Goal: Check status: Check status

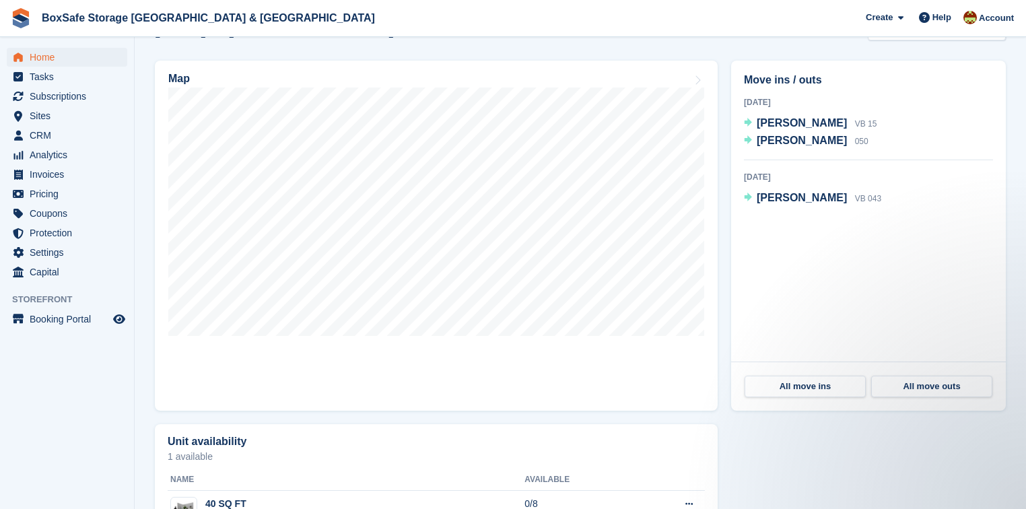
scroll to position [261, 0]
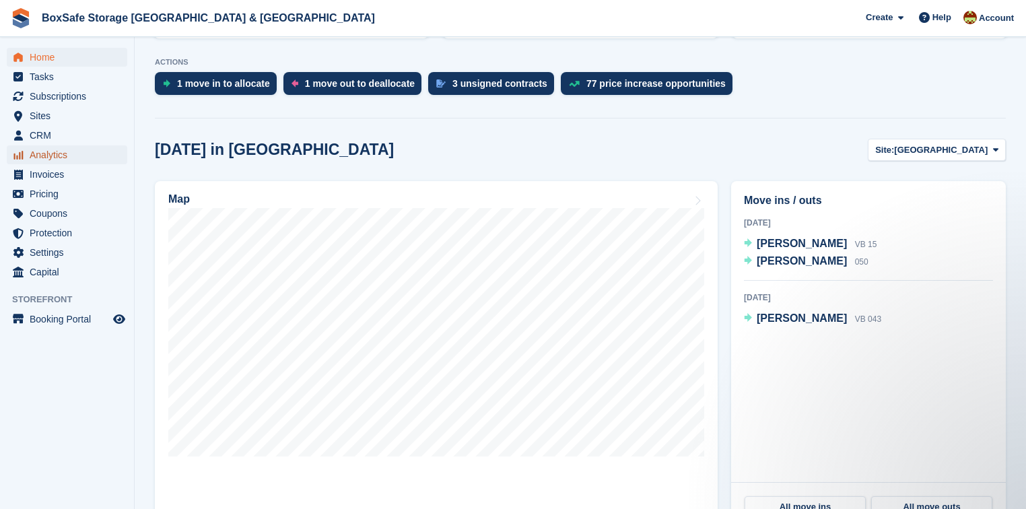
click at [67, 157] on span "Analytics" at bounding box center [70, 154] width 81 height 19
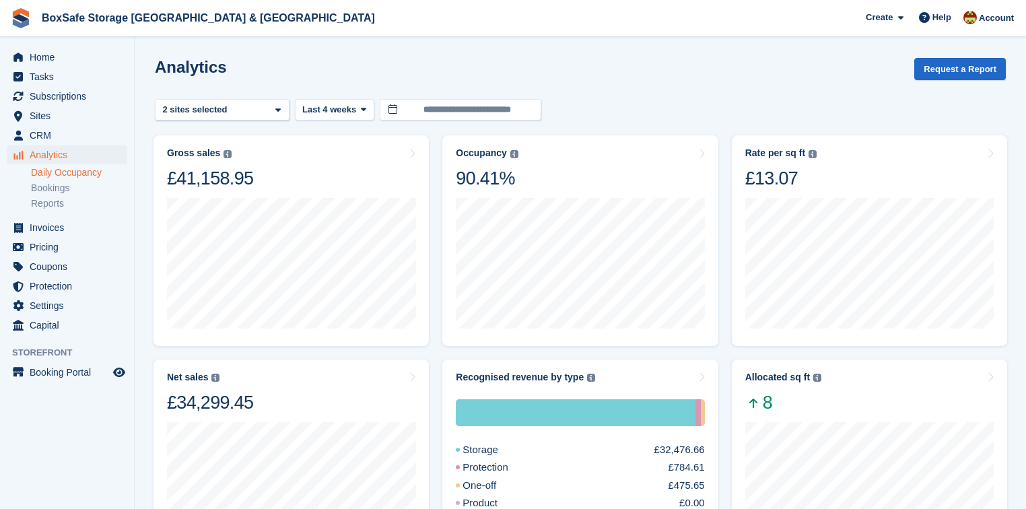
click at [83, 174] on link "Daily Occupancy" at bounding box center [79, 172] width 96 height 13
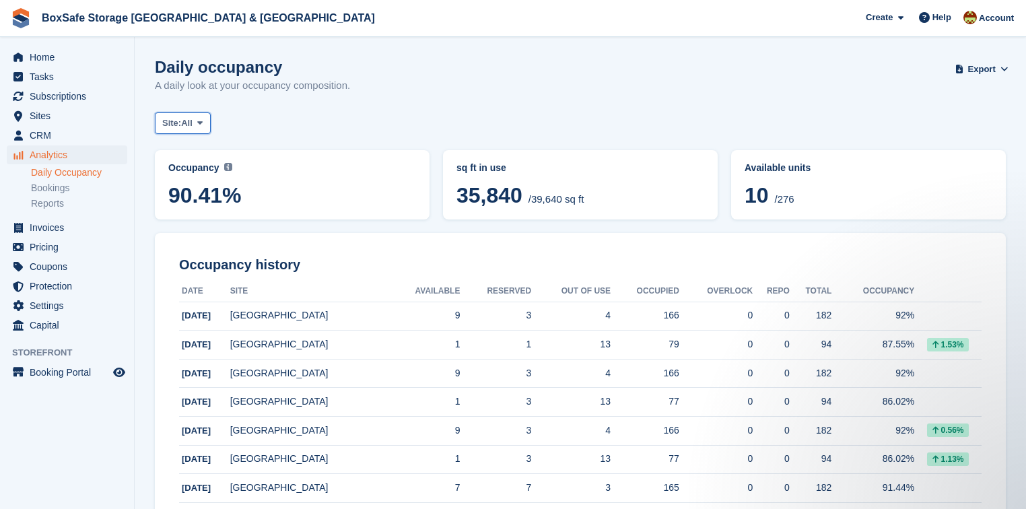
click at [192, 128] on span "All" at bounding box center [186, 122] width 11 height 13
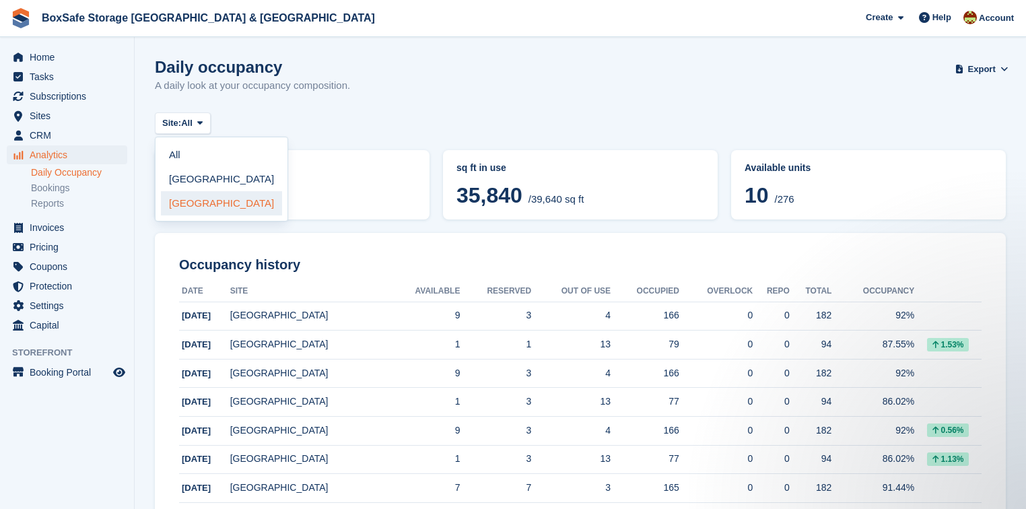
click at [194, 199] on link "[GEOGRAPHIC_DATA]" at bounding box center [221, 203] width 121 height 24
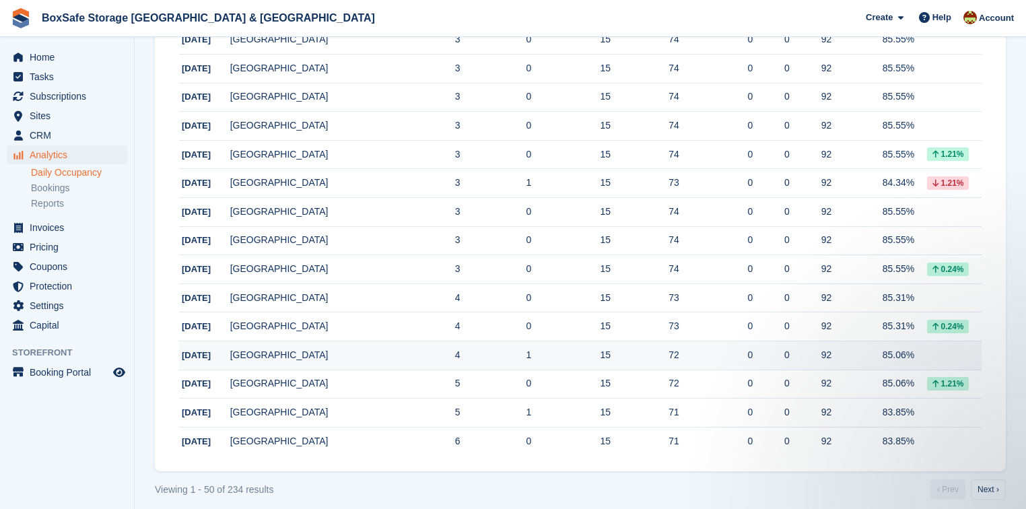
scroll to position [1284, 0]
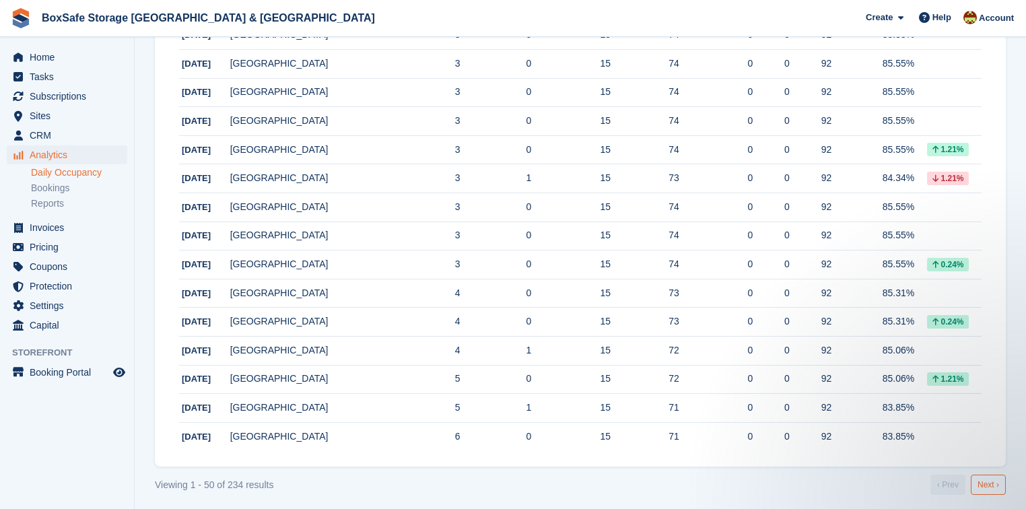
drag, startPoint x: 988, startPoint y: 474, endPoint x: 979, endPoint y: 469, distance: 10.3
click at [988, 474] on link "Next ›" at bounding box center [988, 484] width 35 height 20
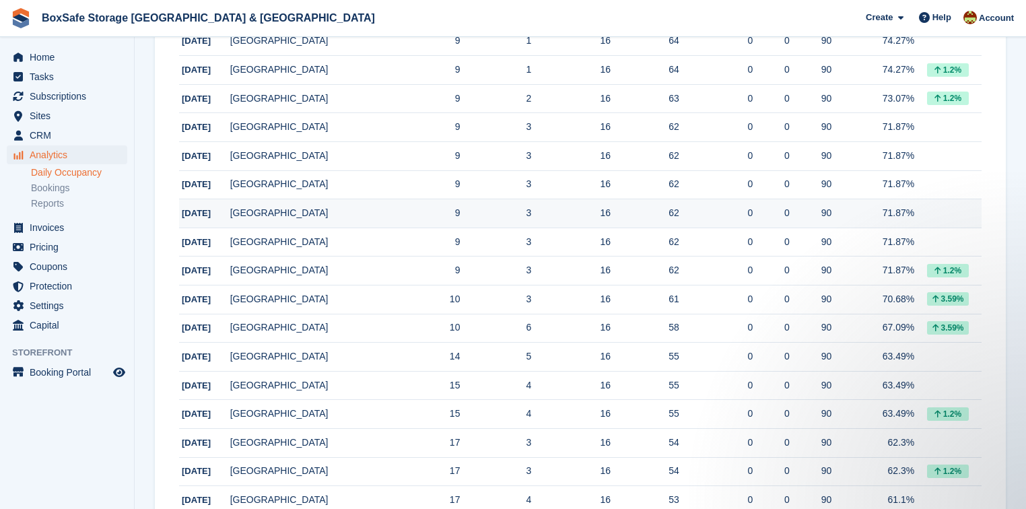
scroll to position [1284, 0]
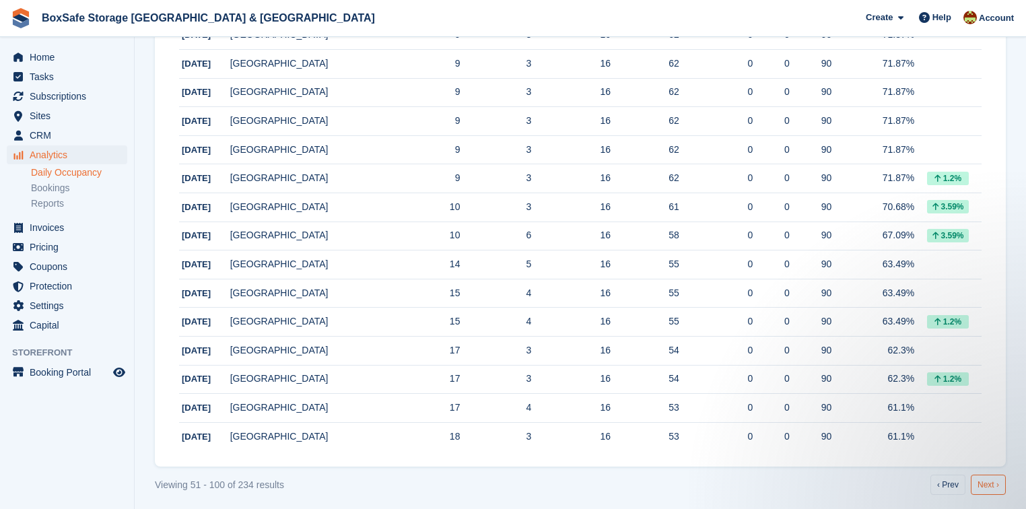
click at [990, 482] on link "Next ›" at bounding box center [988, 484] width 35 height 20
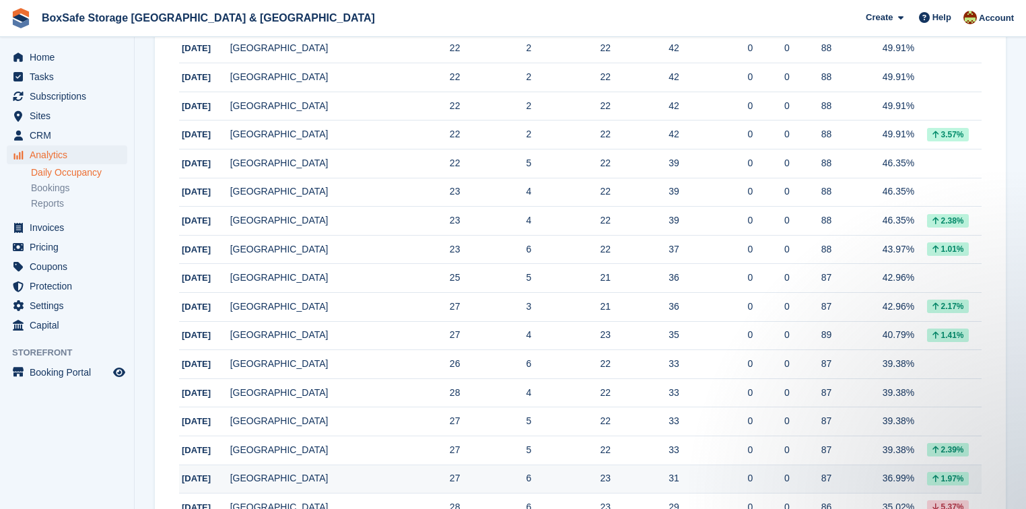
scroll to position [1284, 0]
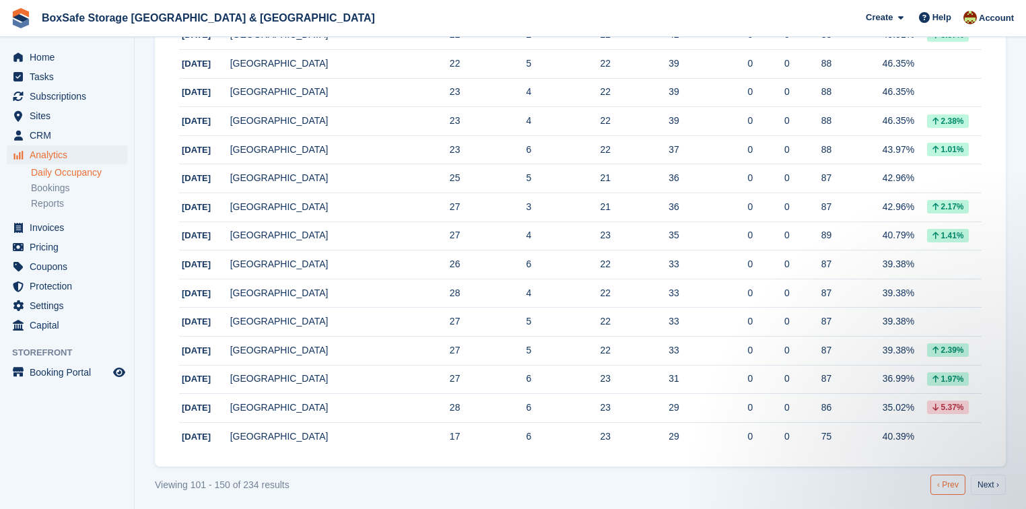
click at [948, 477] on link "‹ Prev" at bounding box center [947, 484] width 35 height 20
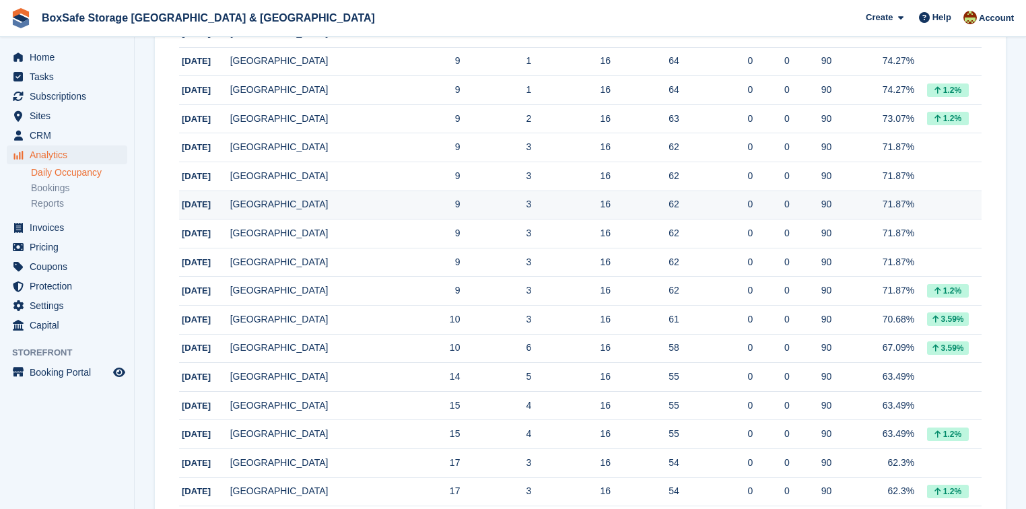
scroll to position [1284, 0]
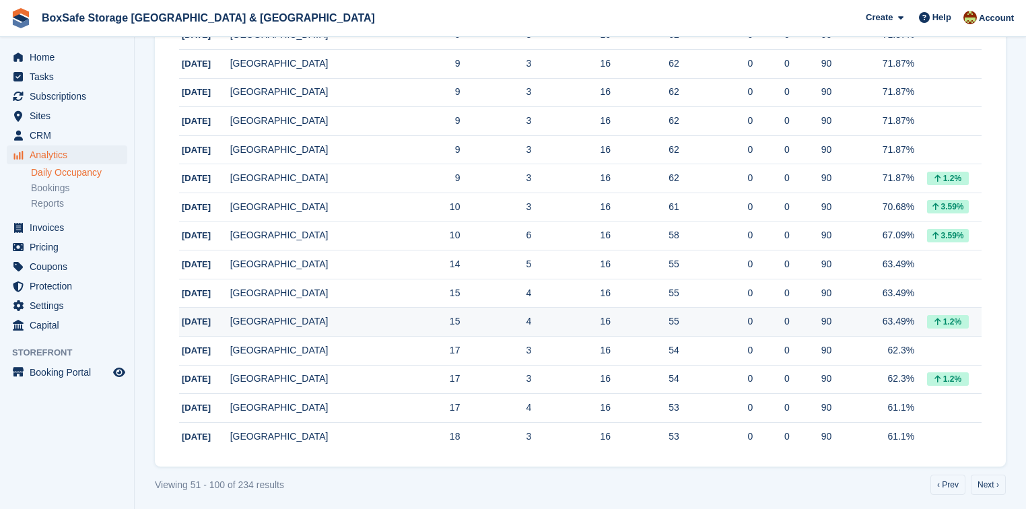
click at [531, 313] on td "16" at bounding box center [570, 322] width 79 height 29
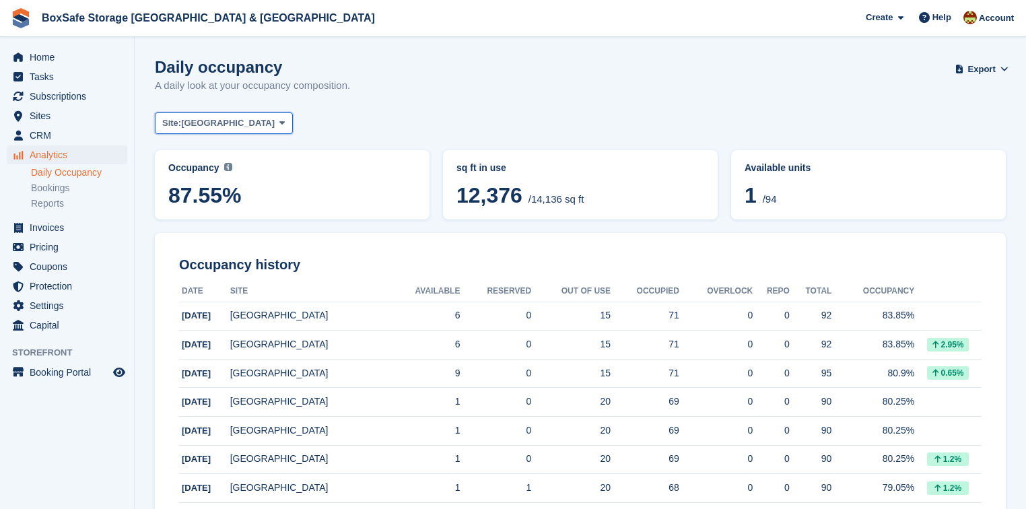
click at [201, 126] on span "[GEOGRAPHIC_DATA]" at bounding box center [228, 122] width 94 height 13
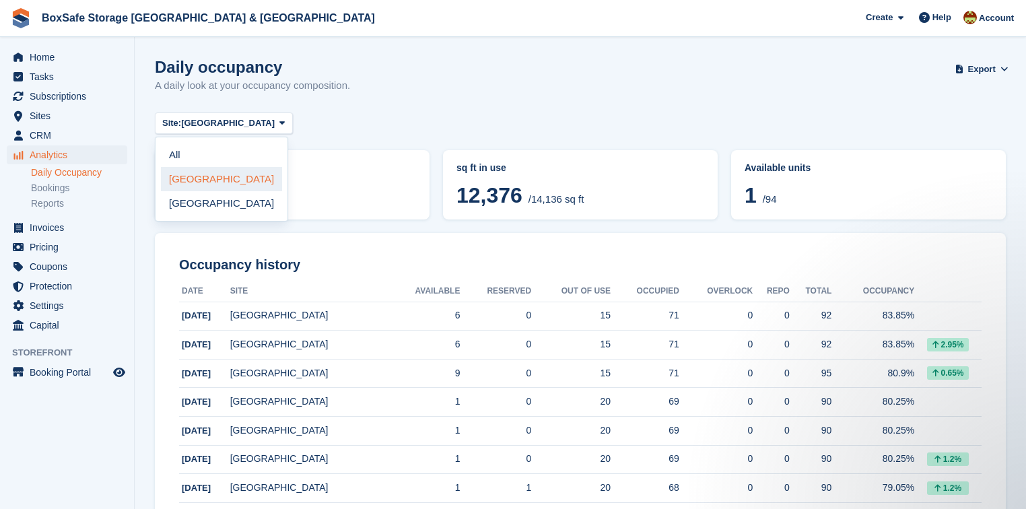
click at [195, 177] on link "[GEOGRAPHIC_DATA]" at bounding box center [221, 179] width 121 height 24
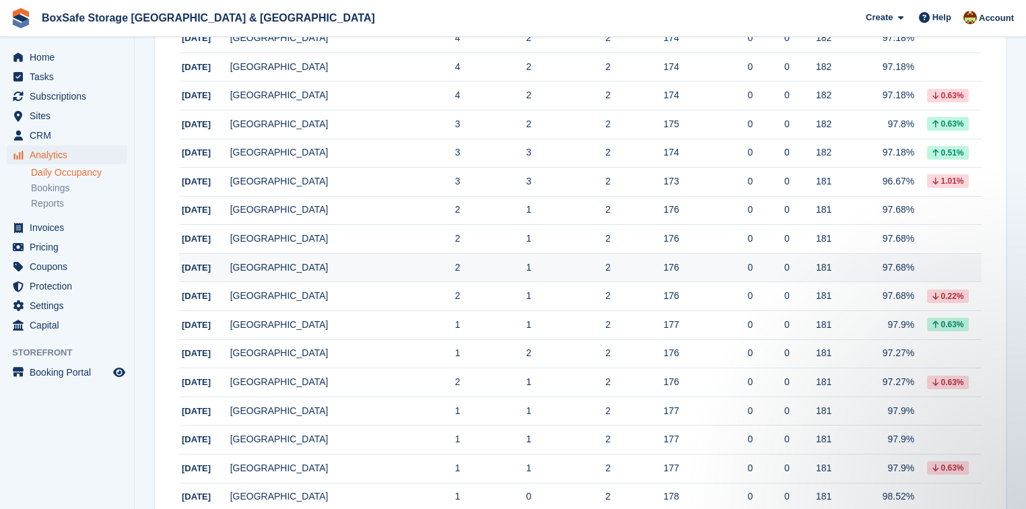
scroll to position [1284, 0]
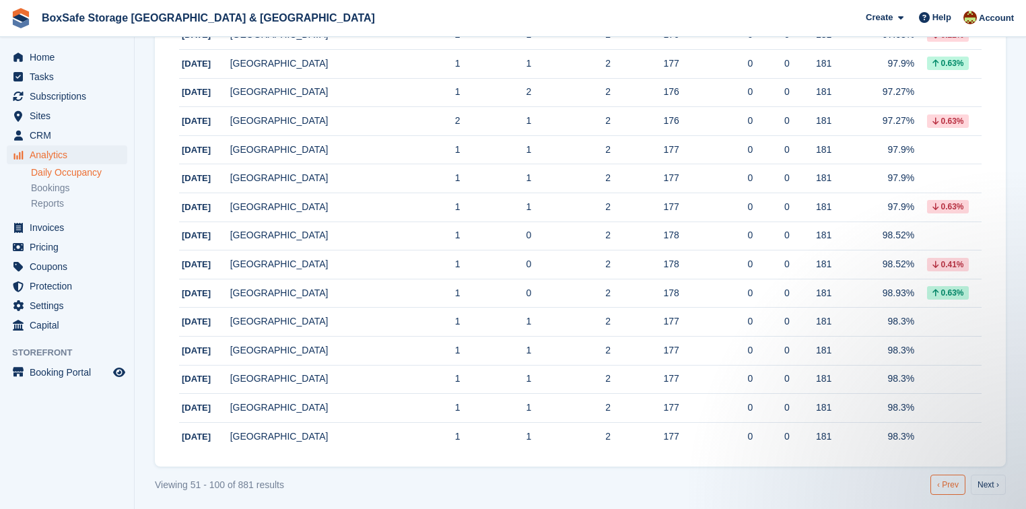
click at [948, 483] on link "‹ Prev" at bounding box center [947, 484] width 35 height 20
